Goal: Navigation & Orientation: Find specific page/section

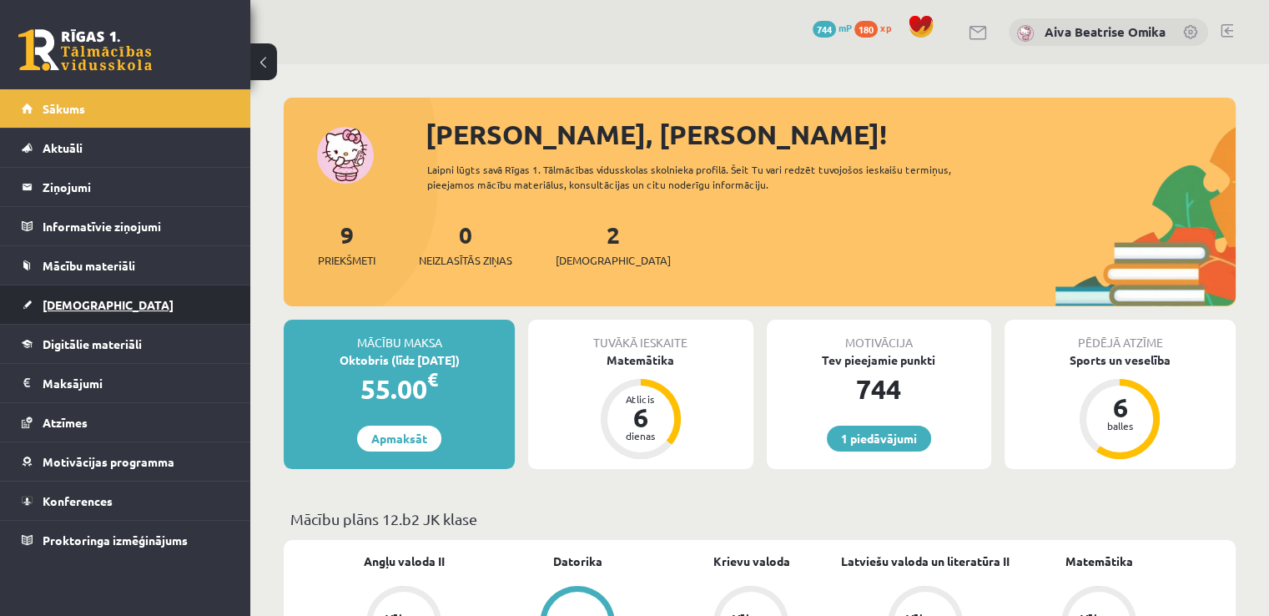
click at [105, 293] on link "[DEMOGRAPHIC_DATA]" at bounding box center [126, 304] width 208 height 38
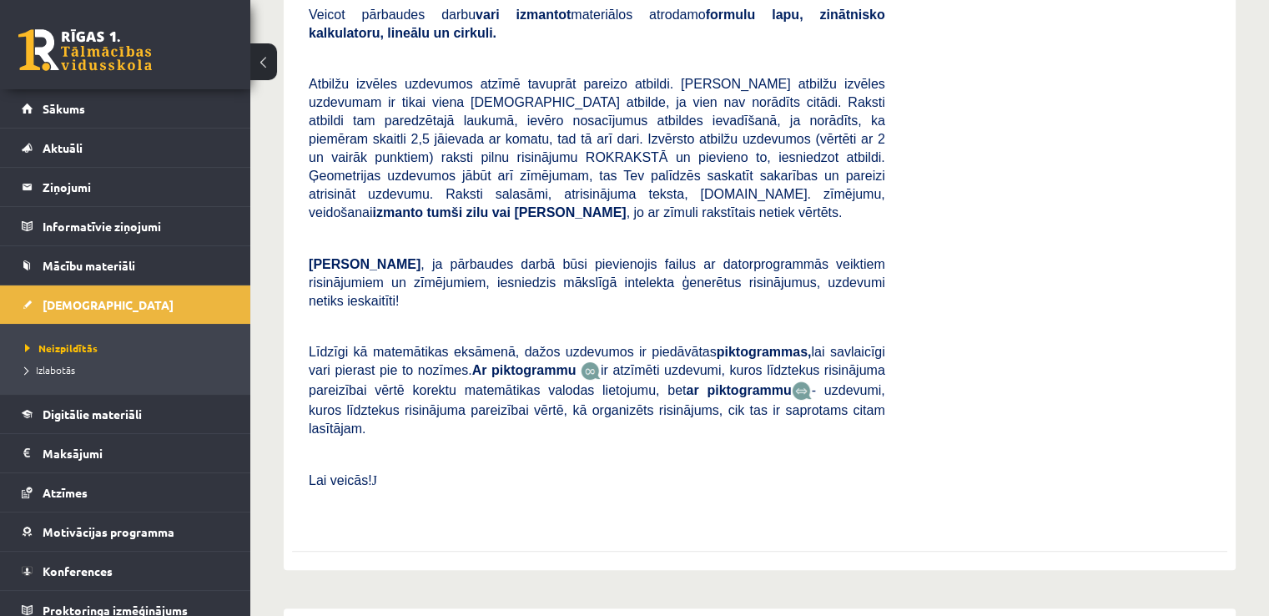
scroll to position [12, 0]
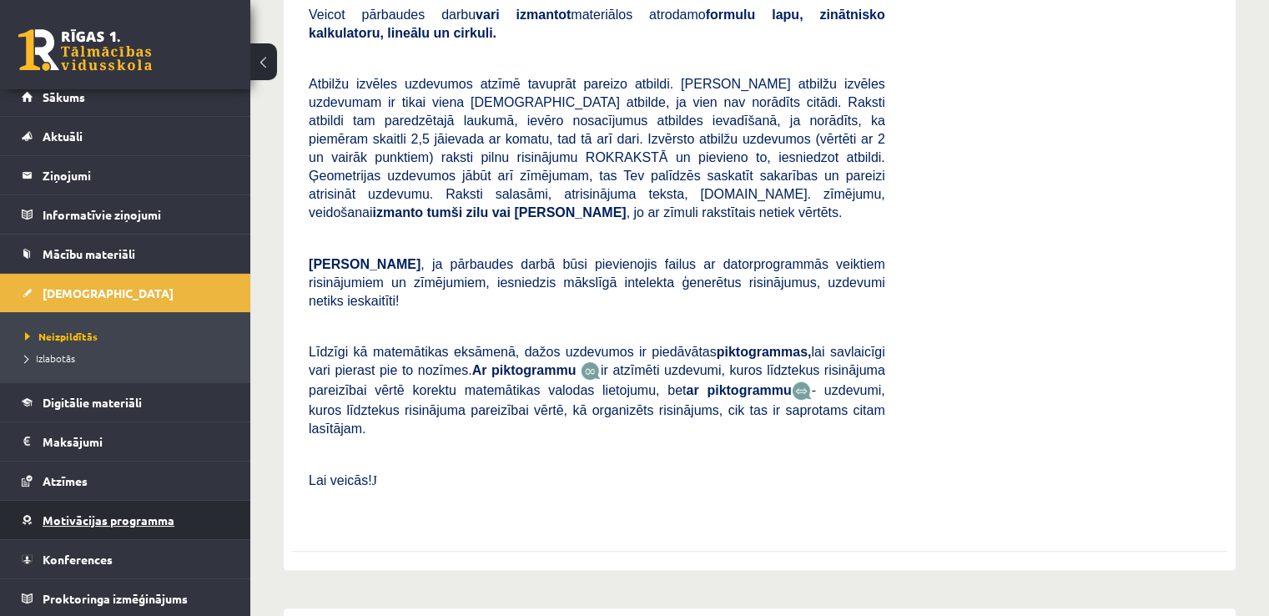
click at [78, 501] on link "Motivācijas programma" at bounding box center [126, 520] width 208 height 38
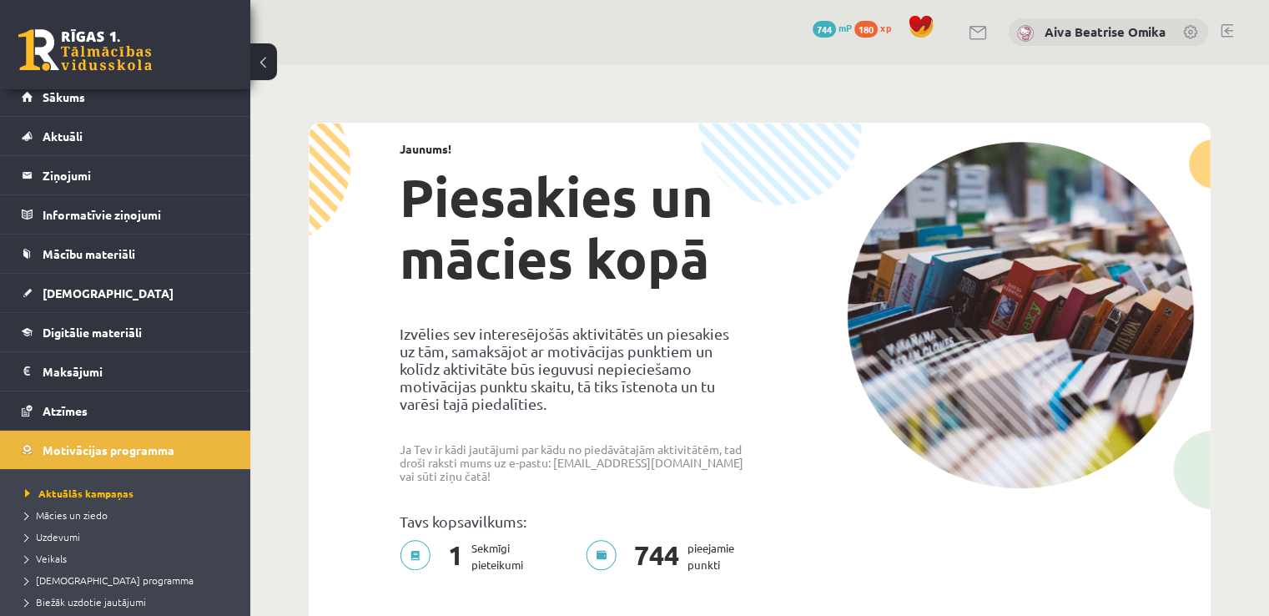
click at [909, 349] on img at bounding box center [1020, 315] width 347 height 346
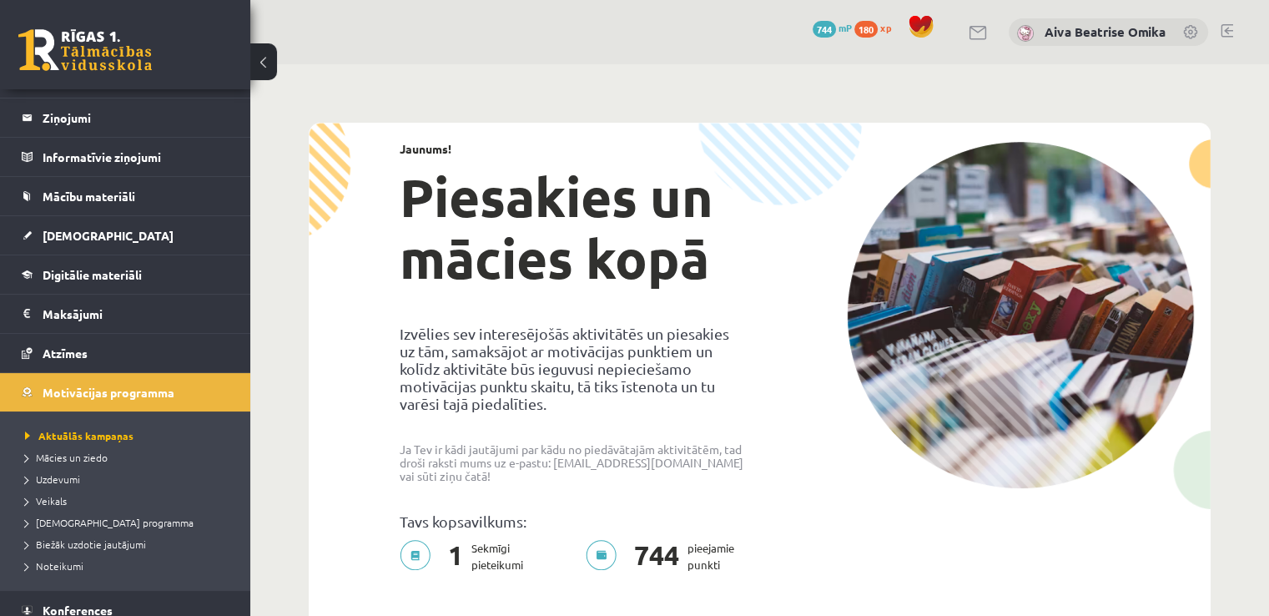
scroll to position [95, 0]
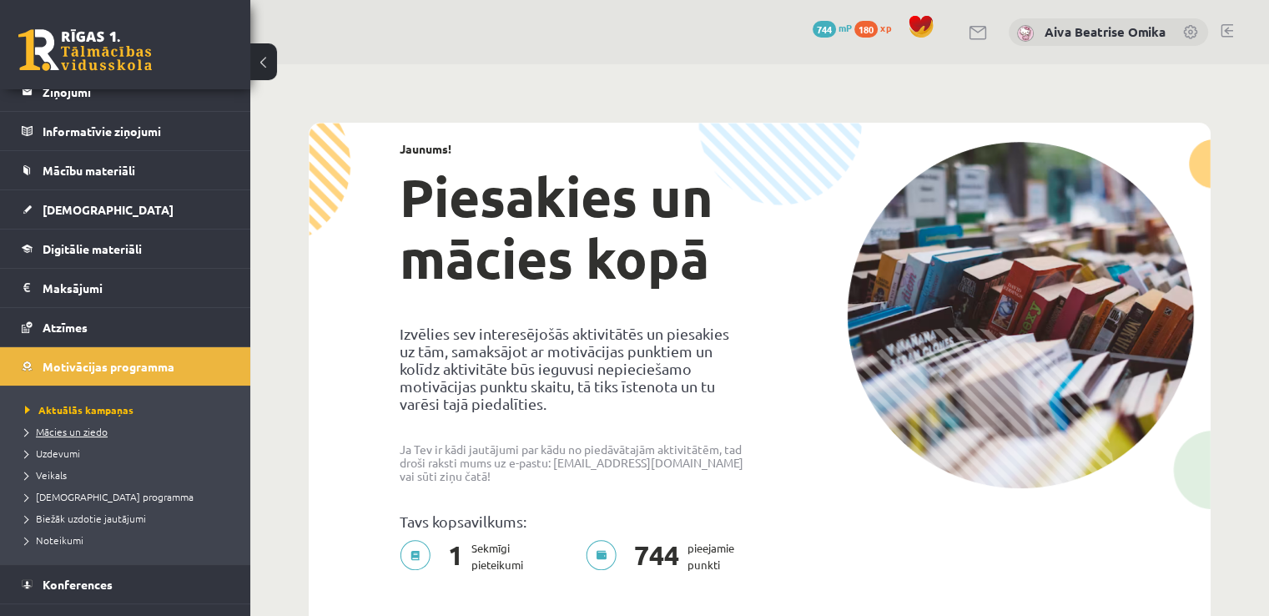
click at [78, 425] on span "Mācies un ziedo" at bounding box center [66, 431] width 83 height 13
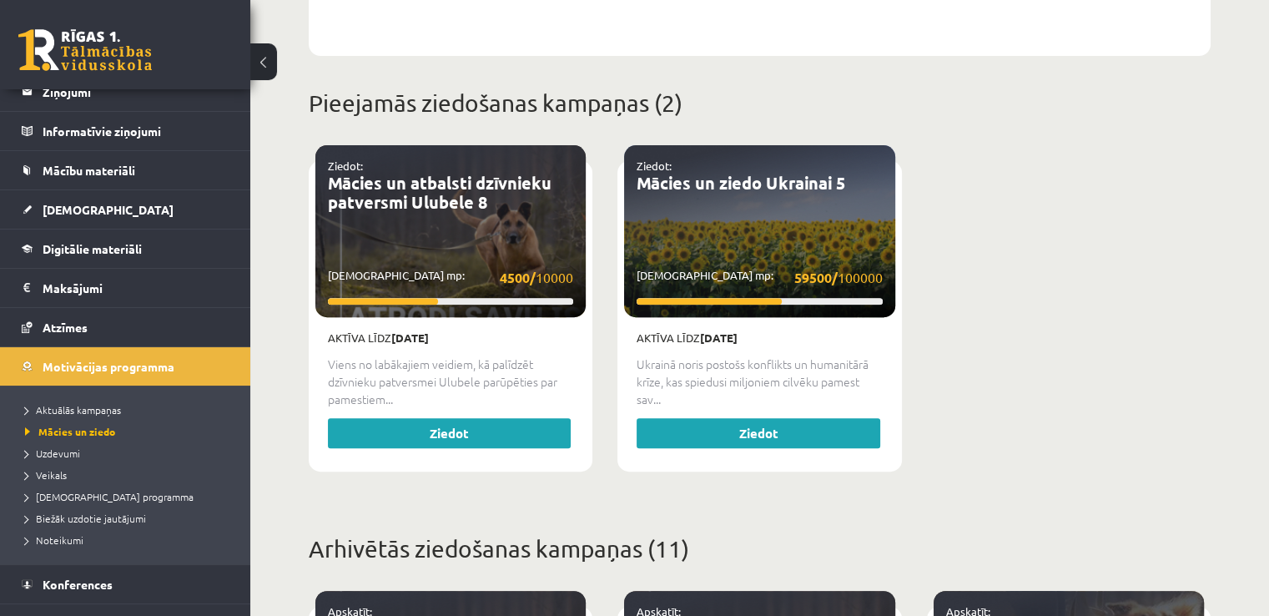
scroll to position [584, 0]
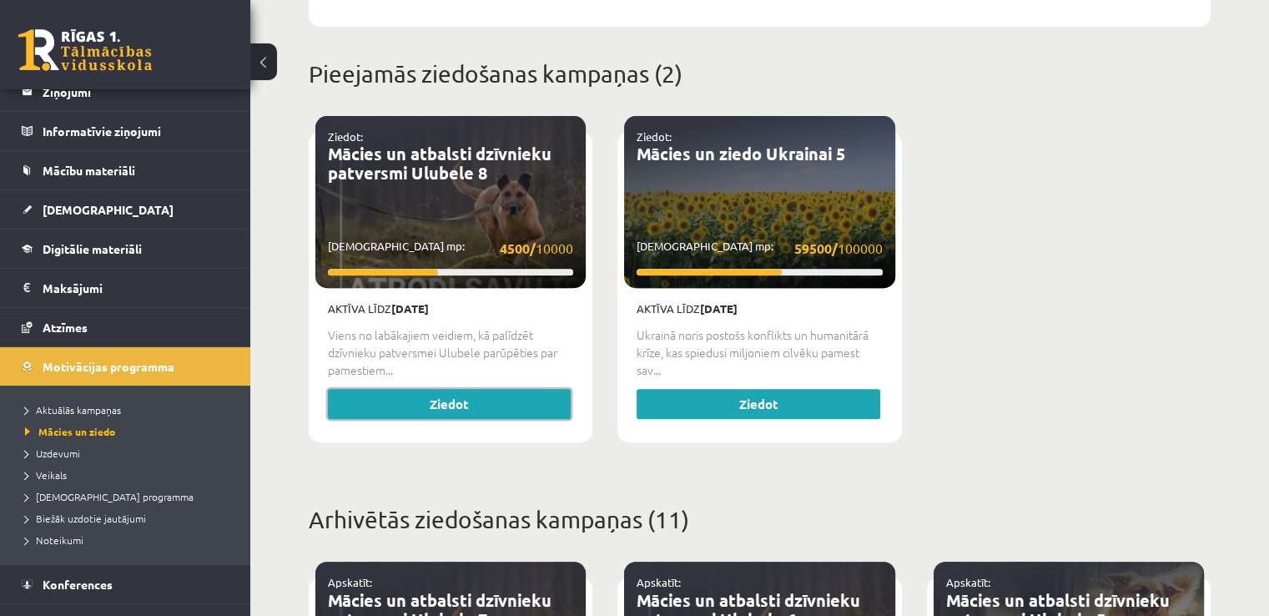
click at [446, 392] on link "Ziedot" at bounding box center [449, 404] width 243 height 30
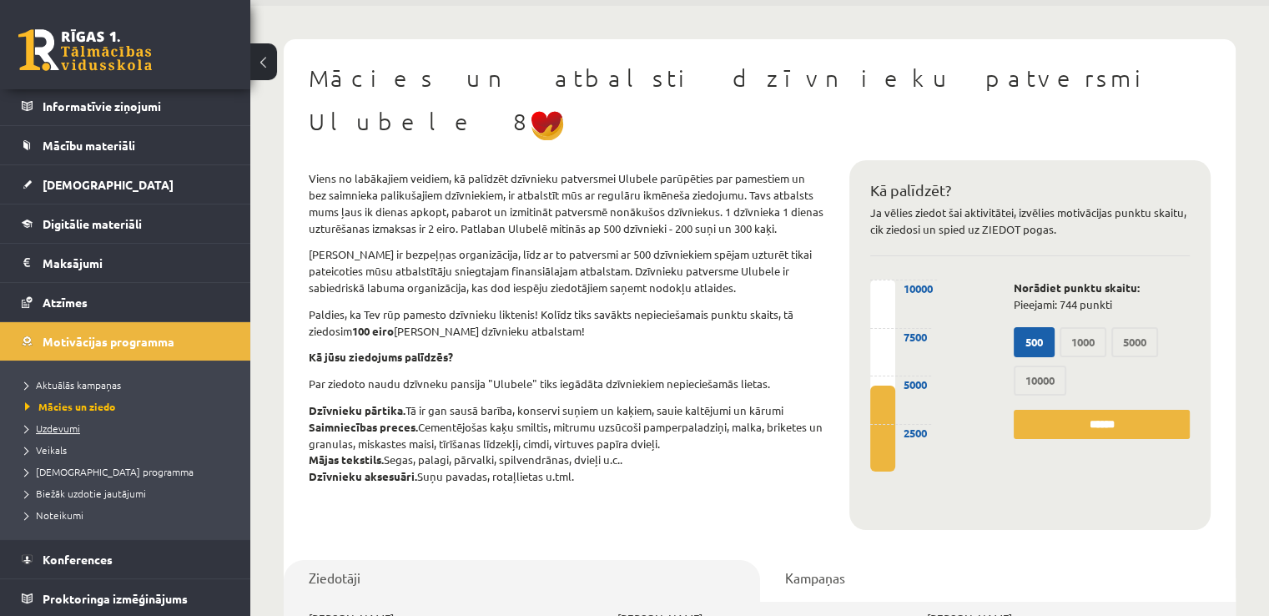
scroll to position [83, 0]
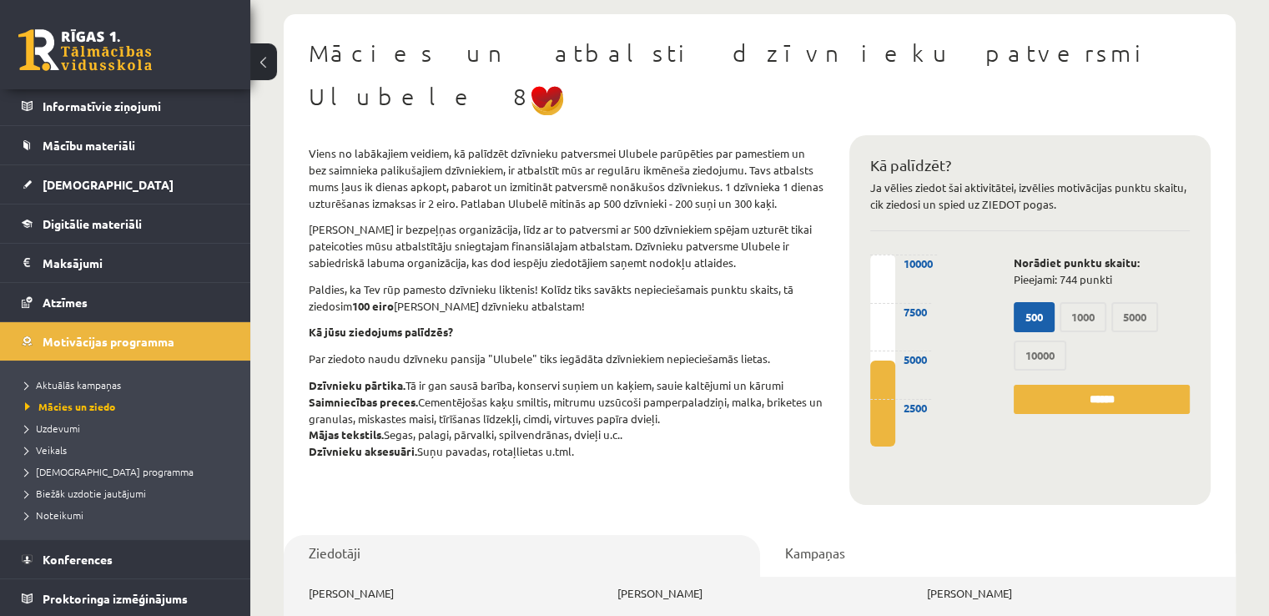
click at [60, 457] on li "Veikals" at bounding box center [129, 450] width 209 height 22
click at [128, 467] on span "[DEMOGRAPHIC_DATA] programma" at bounding box center [109, 471] width 169 height 13
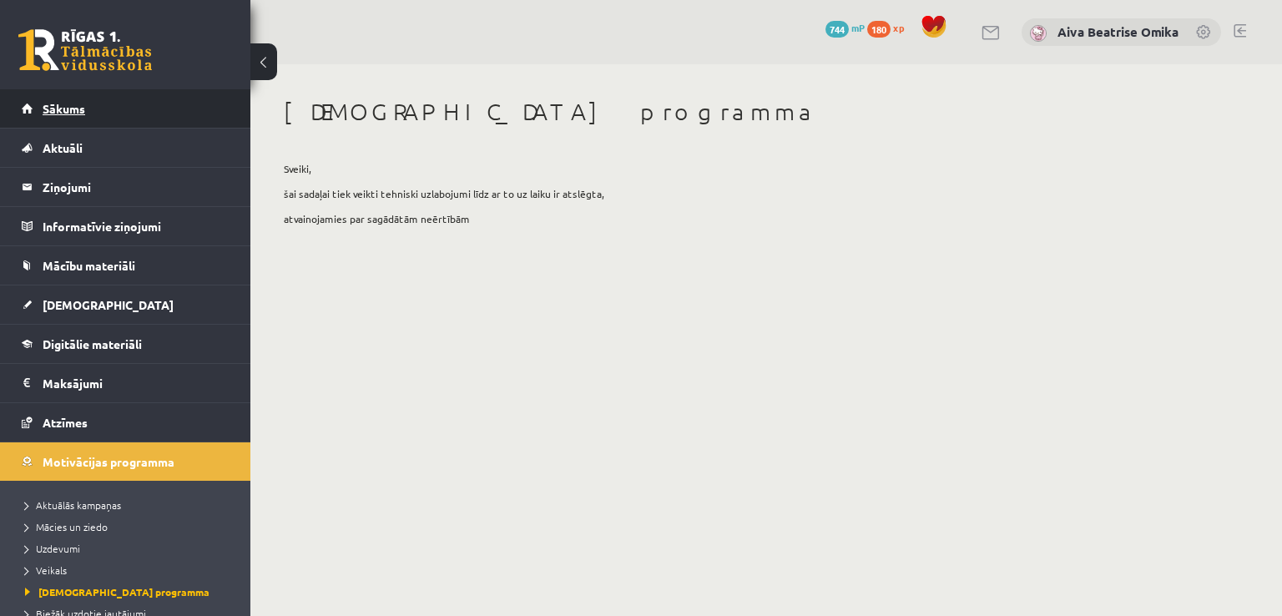
click at [103, 104] on link "Sākums" at bounding box center [126, 108] width 208 height 38
